Goal: Information Seeking & Learning: Compare options

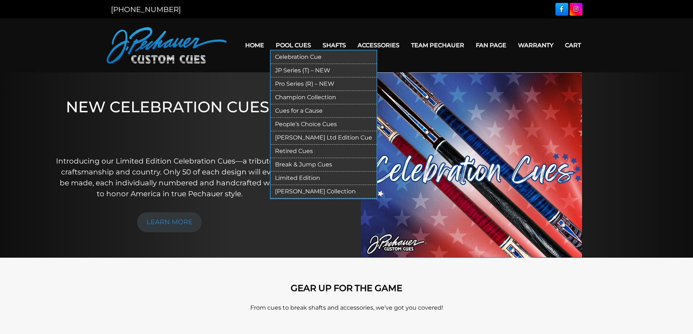
click at [302, 57] on link "Celebration Cue" at bounding box center [324, 57] width 106 height 13
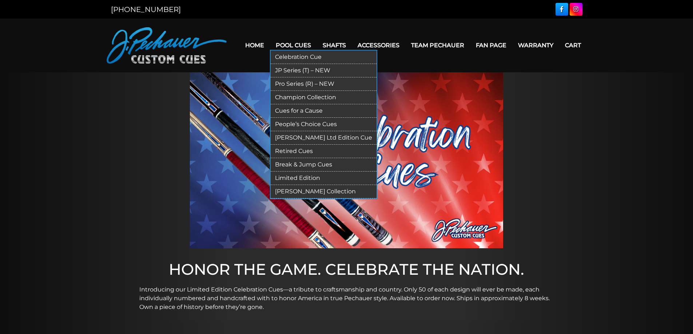
click at [295, 68] on link "JP Series (T) – NEW" at bounding box center [324, 70] width 106 height 13
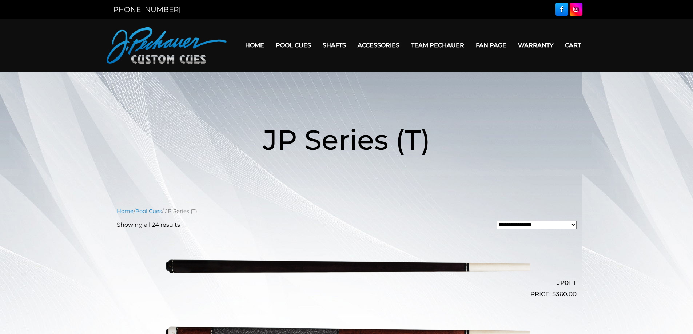
drag, startPoint x: 693, startPoint y: 26, endPoint x: 690, endPoint y: 48, distance: 21.9
click at [690, 48] on header "MENU Home Pool Cues Celebration Cue JP Series (T) – NEW Pro Series (R) – NEW Ch…" at bounding box center [346, 46] width 693 height 54
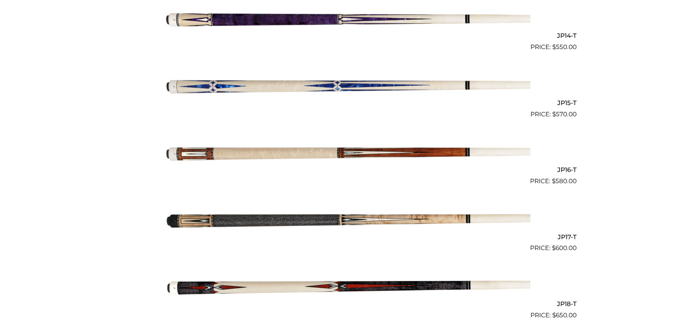
scroll to position [1152, 0]
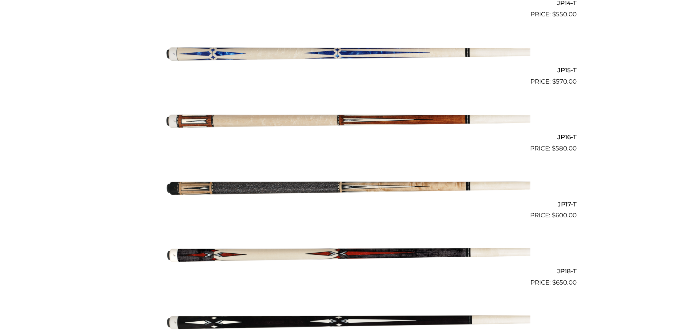
click at [261, 187] on img at bounding box center [346, 186] width 367 height 61
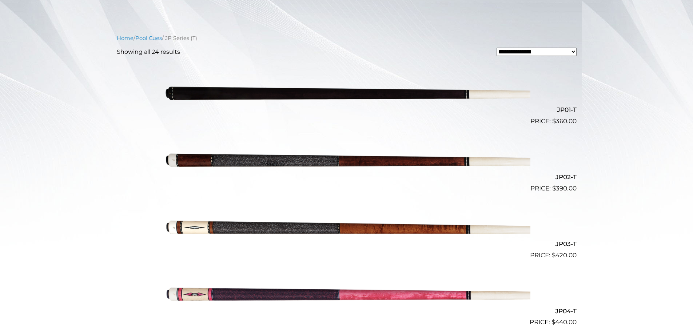
scroll to position [0, 0]
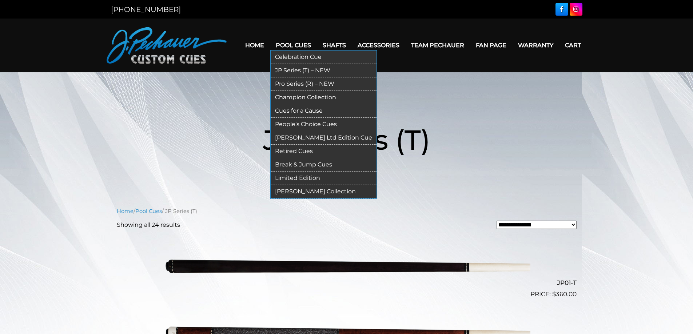
click at [310, 83] on link "Pro Series (R) – NEW" at bounding box center [324, 83] width 106 height 13
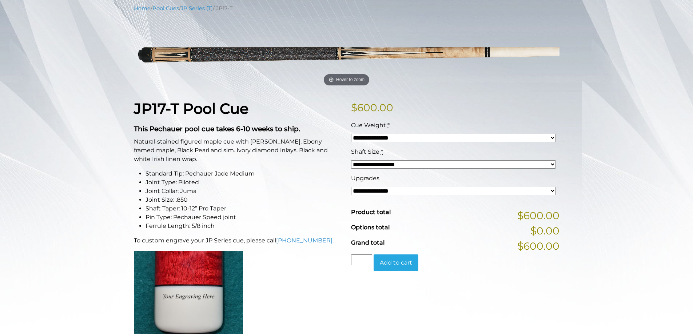
scroll to position [95, 0]
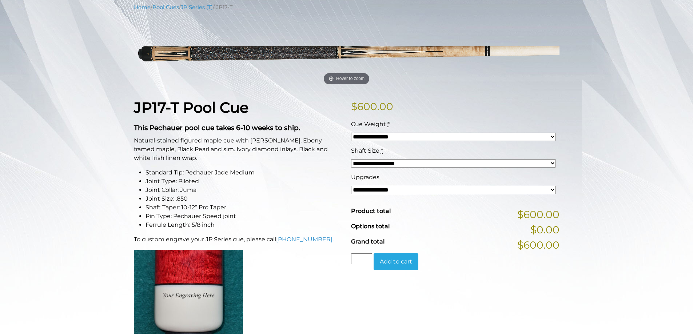
click at [554, 163] on select "**********" at bounding box center [453, 163] width 205 height 8
click at [554, 189] on select "**********" at bounding box center [453, 190] width 205 height 8
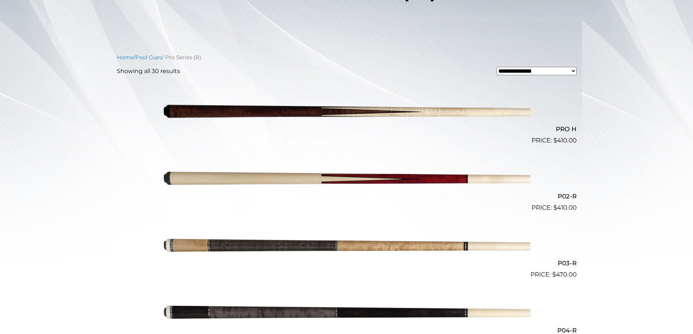
scroll to position [232, 0]
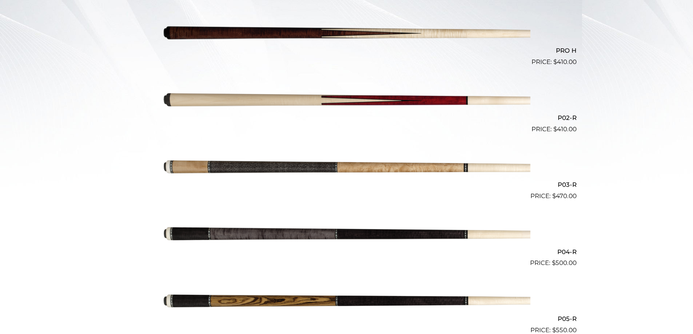
click at [298, 168] on img at bounding box center [346, 167] width 367 height 61
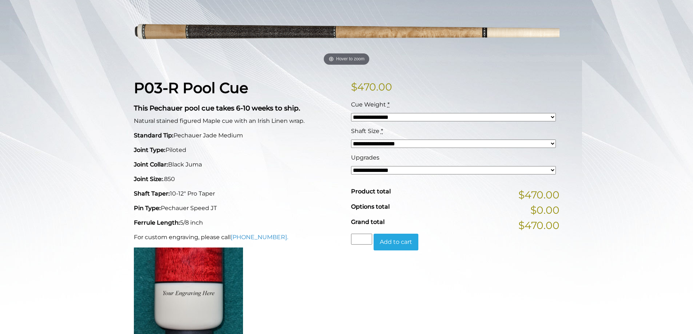
scroll to position [115, 0]
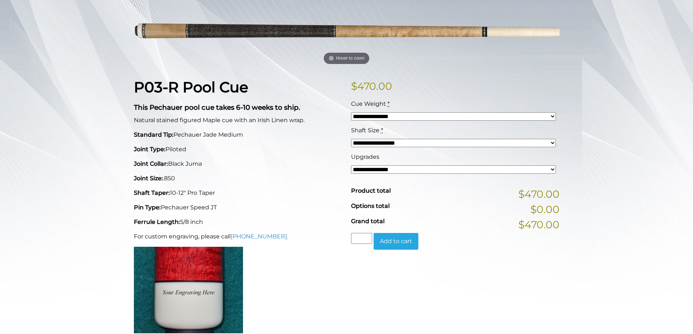
click at [550, 115] on select "**********" at bounding box center [453, 116] width 205 height 8
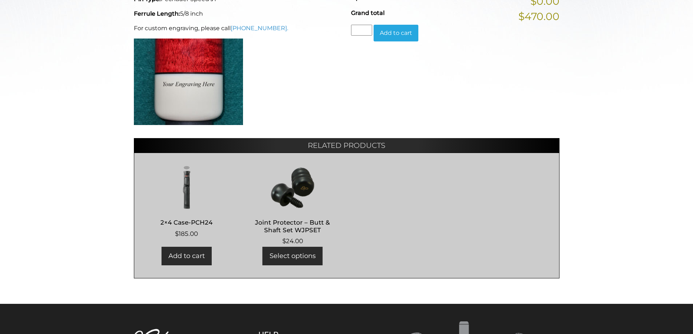
scroll to position [349, 0]
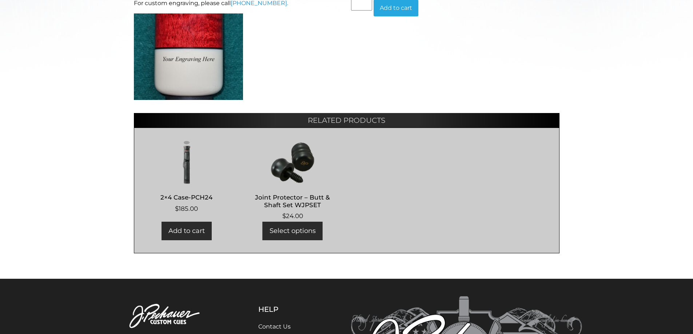
click at [303, 230] on link "Select options" at bounding box center [293, 231] width 60 height 19
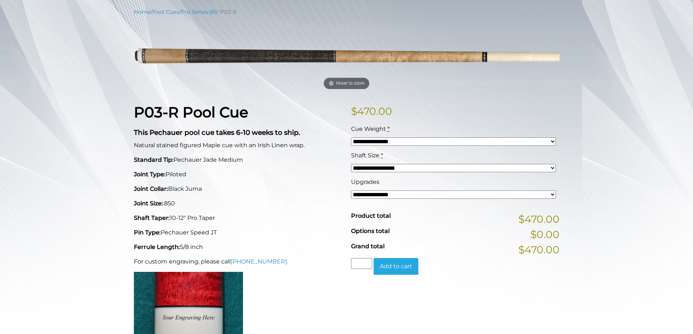
scroll to position [0, 0]
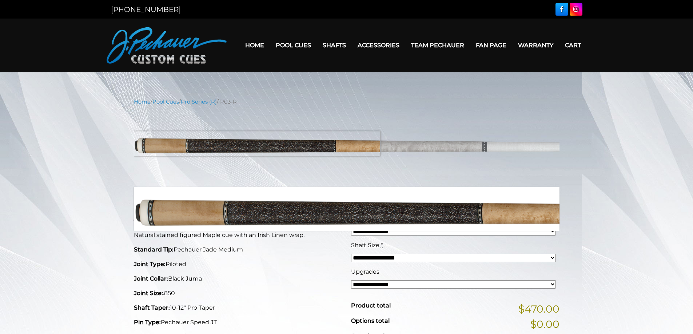
click at [250, 144] on img at bounding box center [347, 146] width 426 height 71
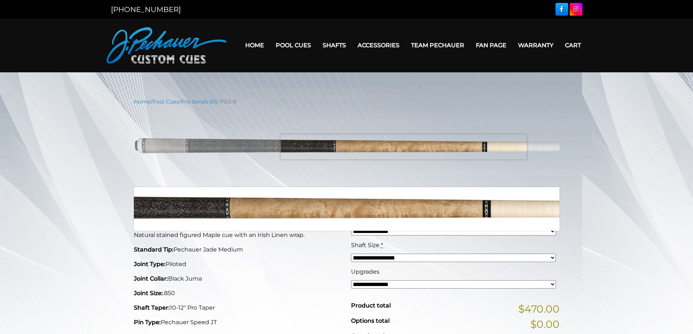
click at [403, 147] on img at bounding box center [347, 146] width 426 height 71
